Goal: Information Seeking & Learning: Learn about a topic

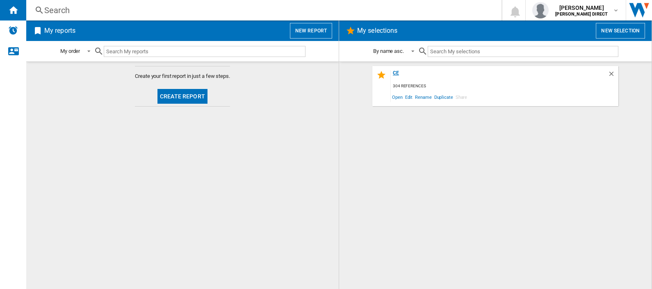
click at [394, 72] on div "ce" at bounding box center [499, 75] width 217 height 11
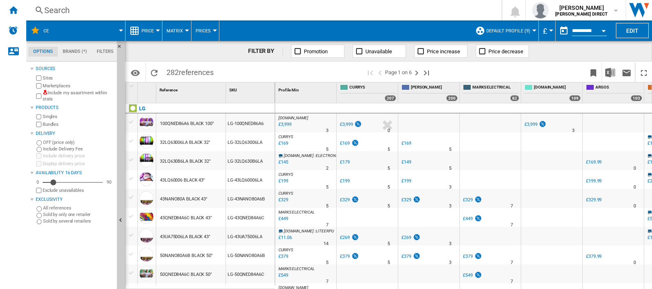
click at [192, 29] on md-menu "Prices Prices Gaps Sold" at bounding box center [206, 31] width 28 height 21
click at [188, 30] on md-menu "Matrix Matrix Ranking" at bounding box center [176, 31] width 29 height 21
click at [187, 28] on md-menu "Matrix Matrix Ranking" at bounding box center [176, 31] width 29 height 21
click at [185, 31] on div at bounding box center [187, 31] width 4 height 2
click at [182, 71] on span "Ranking" at bounding box center [180, 70] width 22 height 7
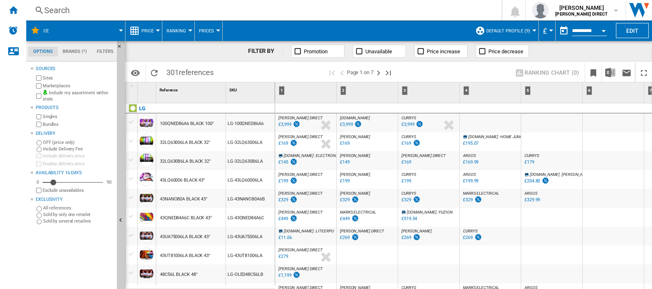
click at [304, 120] on span "[PERSON_NAME] DIRECT" at bounding box center [301, 118] width 44 height 5
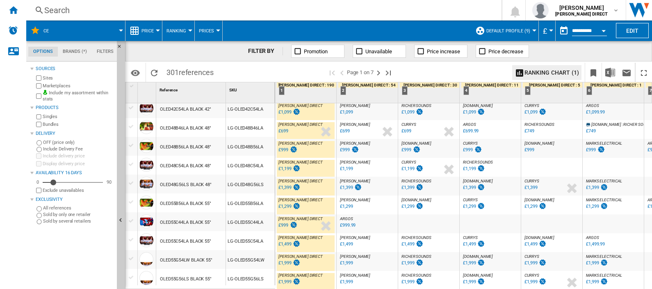
scroll to position [771, 0]
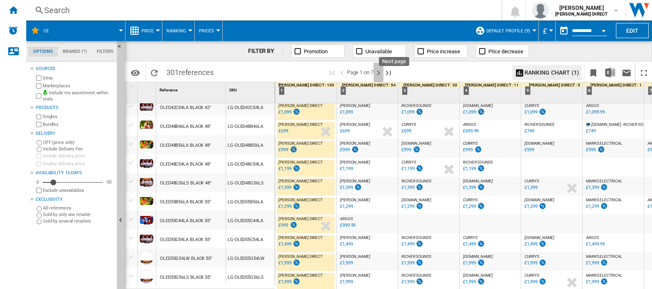
click at [378, 74] on ng-md-icon "Next page" at bounding box center [379, 73] width 10 height 10
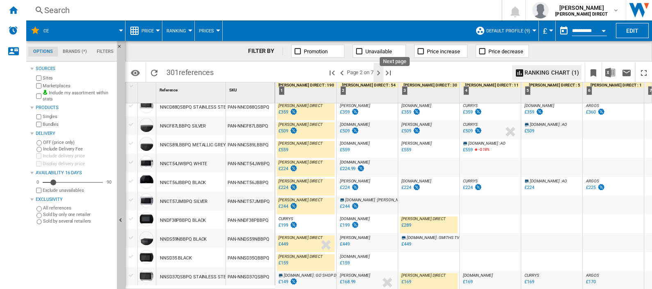
click at [378, 74] on ng-md-icon "Next page" at bounding box center [379, 73] width 10 height 10
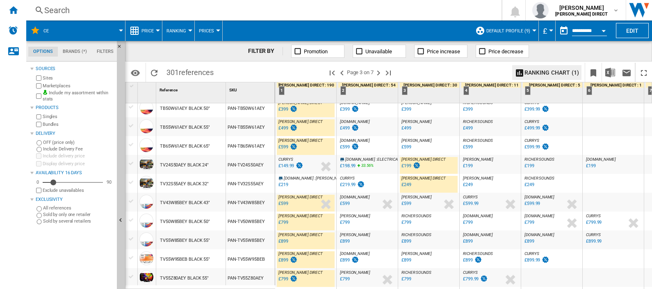
scroll to position [781, 0]
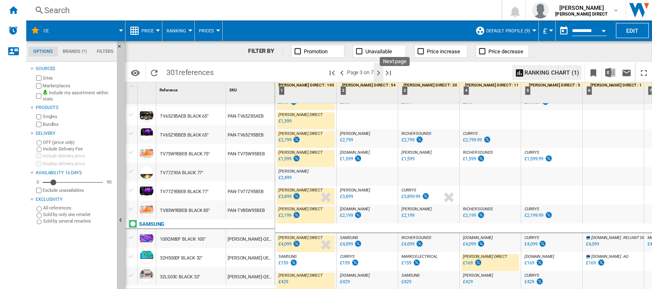
click at [380, 73] on ng-md-icon "Next page" at bounding box center [379, 73] width 10 height 10
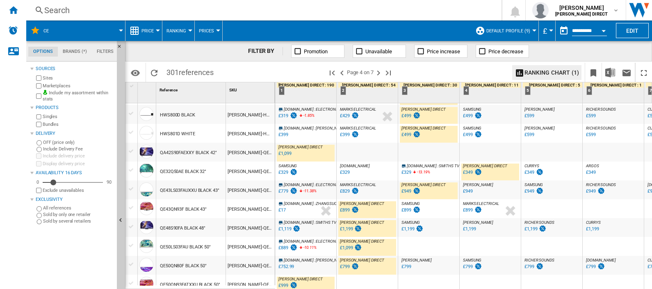
scroll to position [513, 0]
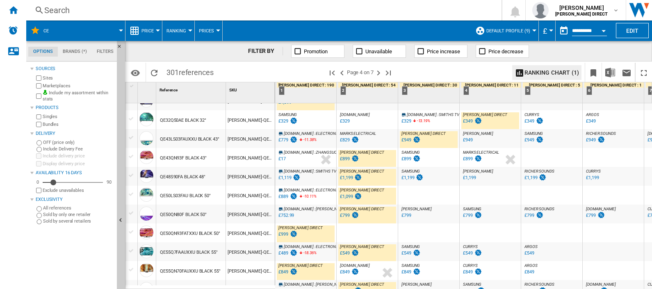
click at [347, 139] on div "£829" at bounding box center [345, 139] width 10 height 5
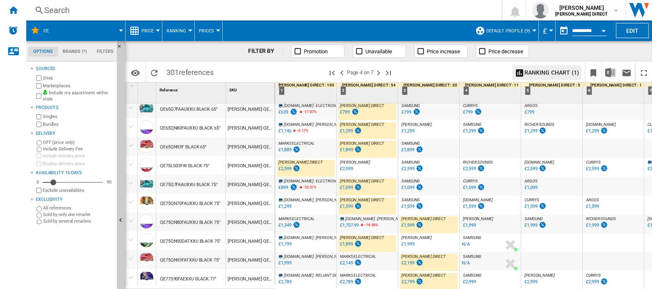
scroll to position [771, 0]
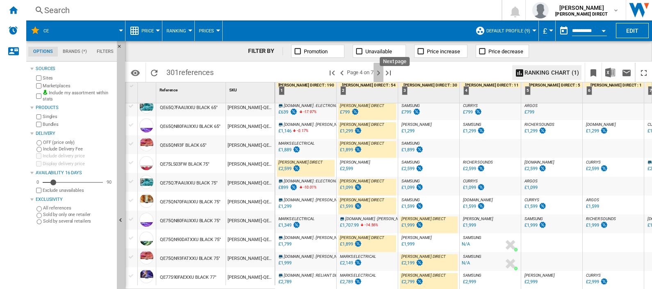
click at [379, 75] on ng-md-icon "Next page" at bounding box center [379, 73] width 10 height 10
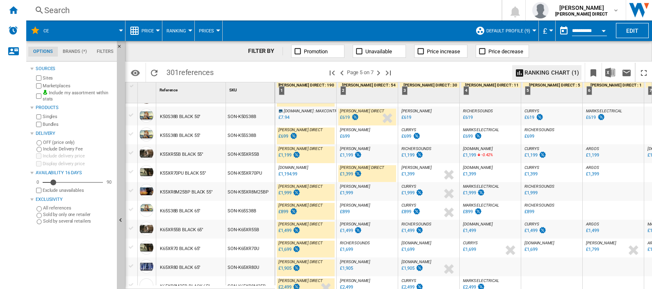
scroll to position [615, 0]
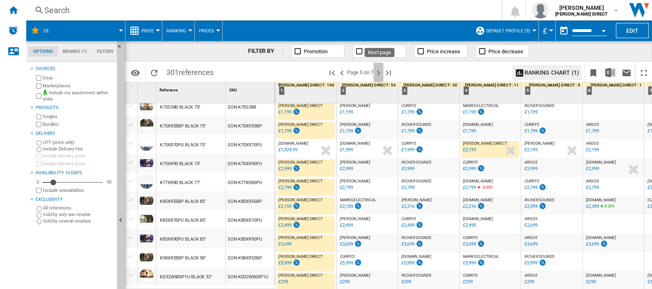
click at [379, 75] on ng-md-icon "Next page" at bounding box center [379, 73] width 10 height 10
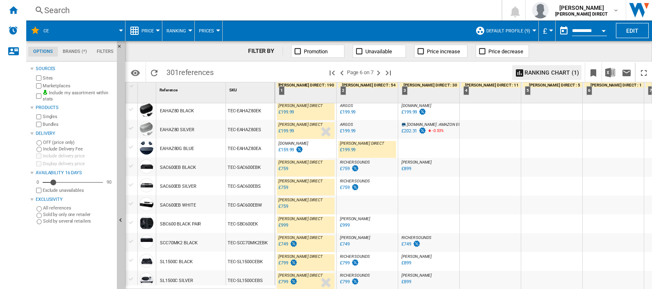
scroll to position [781, 0]
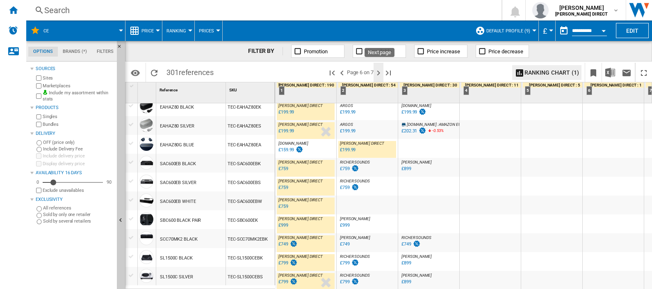
click at [381, 70] on ng-md-icon "Next page" at bounding box center [379, 73] width 10 height 10
